Goal: Find contact information: Find contact information

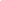
click at [0, 0] on html at bounding box center [0, 0] width 0 height 0
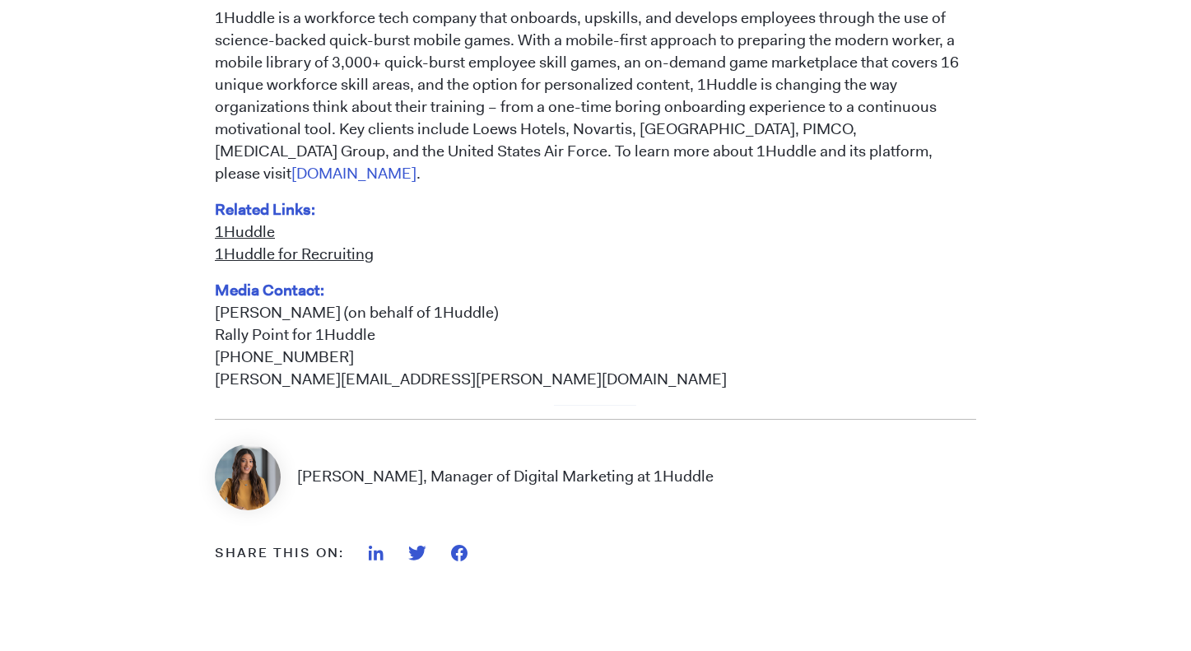
scroll to position [1394, 0]
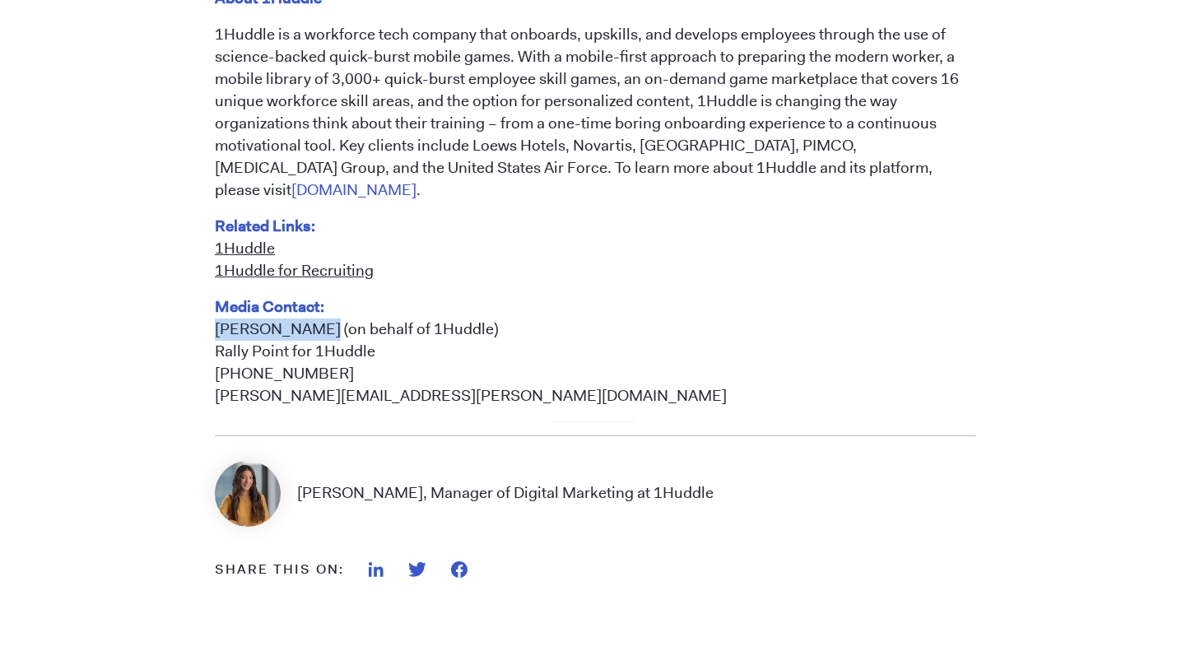
drag, startPoint x: 221, startPoint y: 309, endPoint x: 315, endPoint y: 303, distance: 94.9
copy p "[PERSON_NAME]"
click at [598, 325] on p "Media Contact: [PERSON_NAME] (on behalf of 1Huddle) Rally Point for 1Huddle [PH…" at bounding box center [596, 351] width 762 height 111
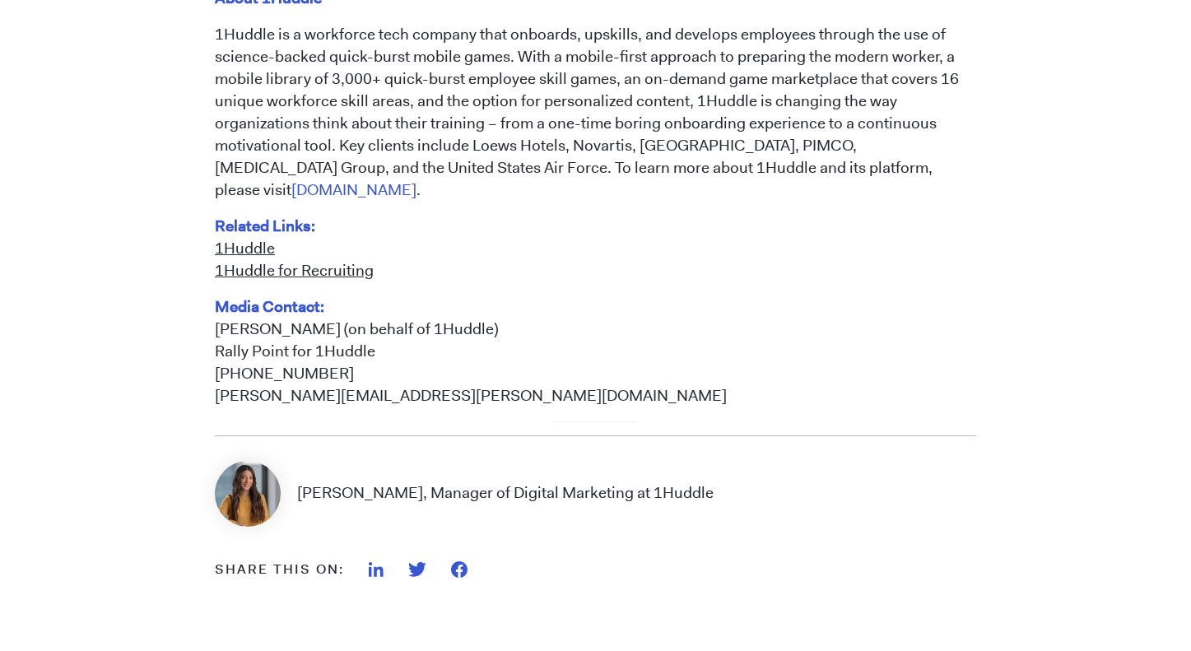
click at [374, 562] on img at bounding box center [376, 569] width 15 height 15
